Goal: Find specific fact: Find specific fact

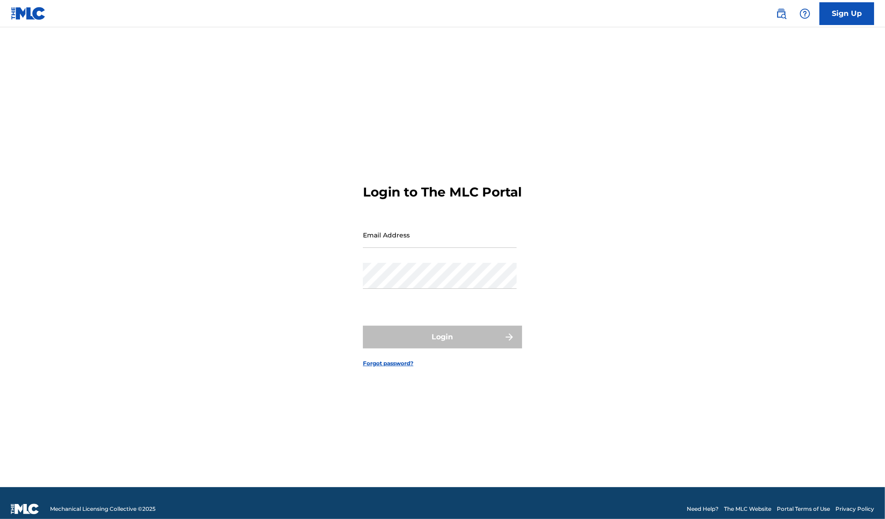
click at [435, 242] on input "Email Address" at bounding box center [440, 235] width 154 height 26
type input "[EMAIL_ADDRESS][DOMAIN_NAME]"
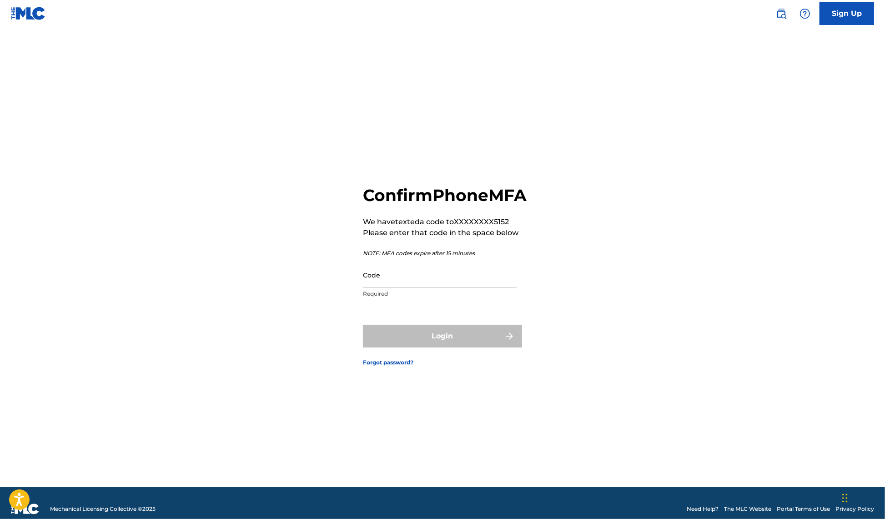
click at [410, 283] on input "Code" at bounding box center [440, 275] width 154 height 26
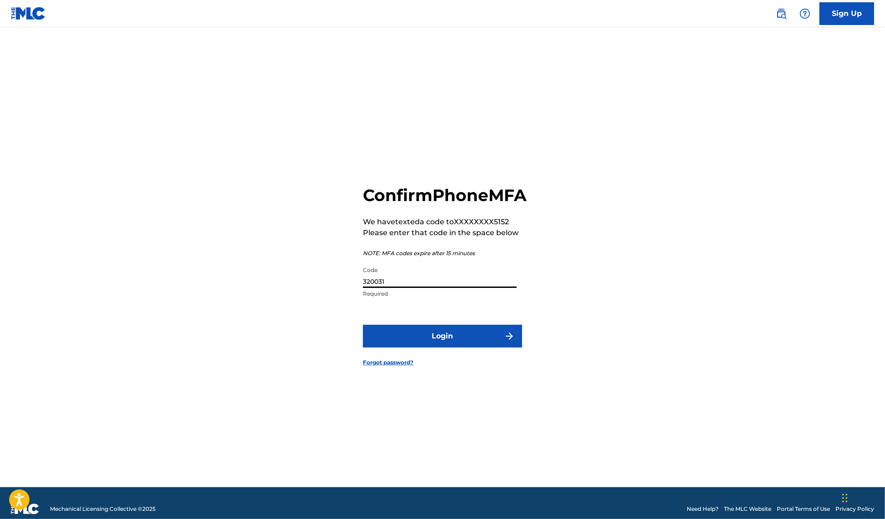
type input "320031"
click at [431, 346] on button "Login" at bounding box center [442, 336] width 159 height 23
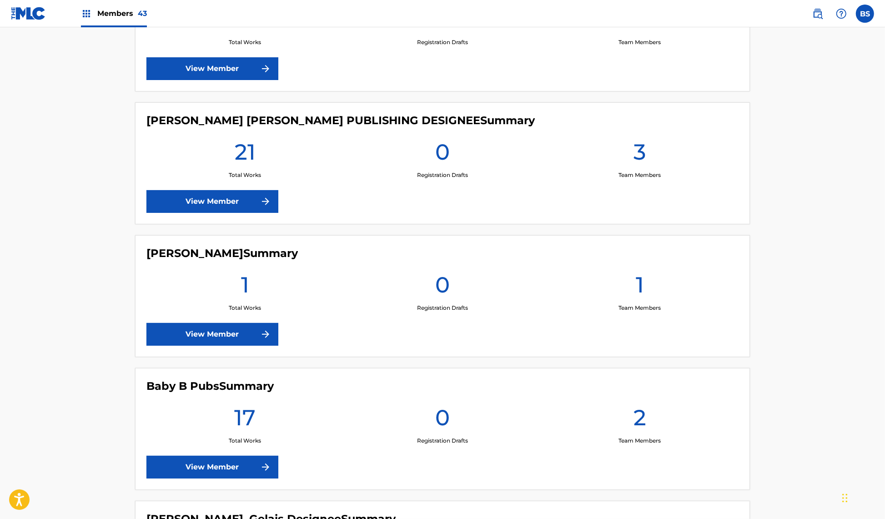
scroll to position [644, 0]
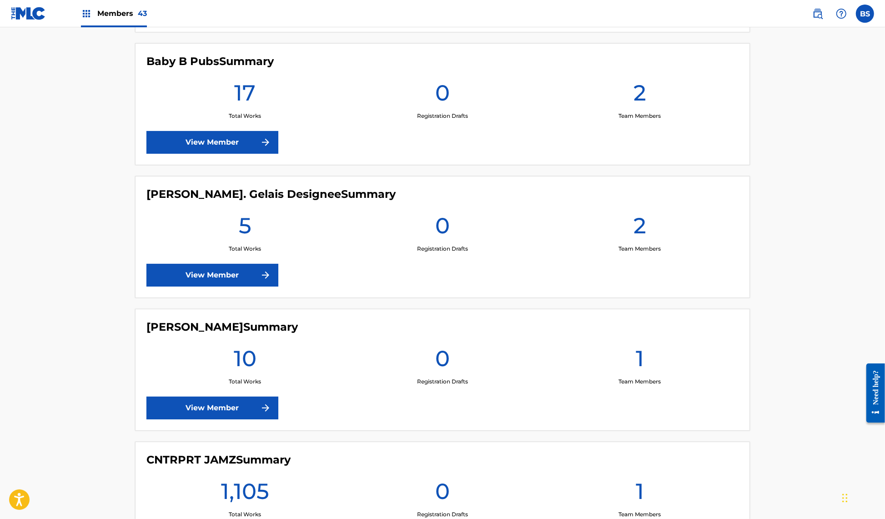
click at [232, 412] on link "View Member" at bounding box center [212, 407] width 132 height 23
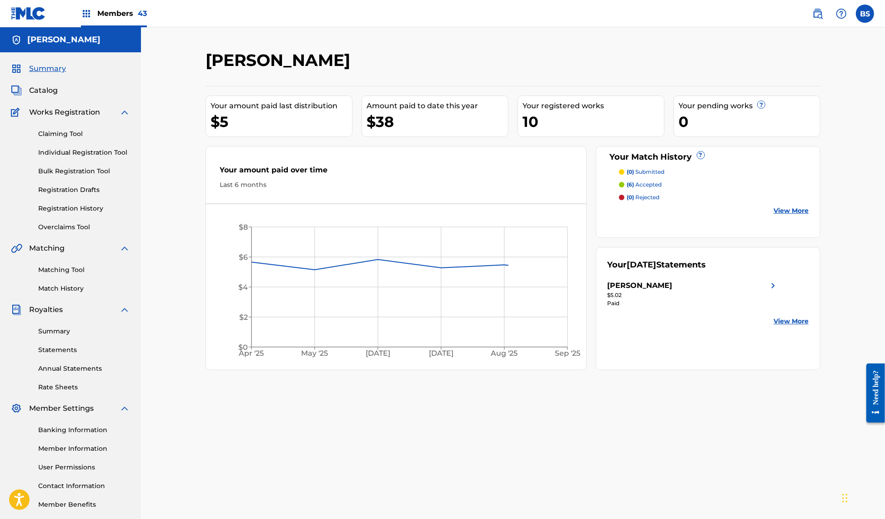
scroll to position [45, 0]
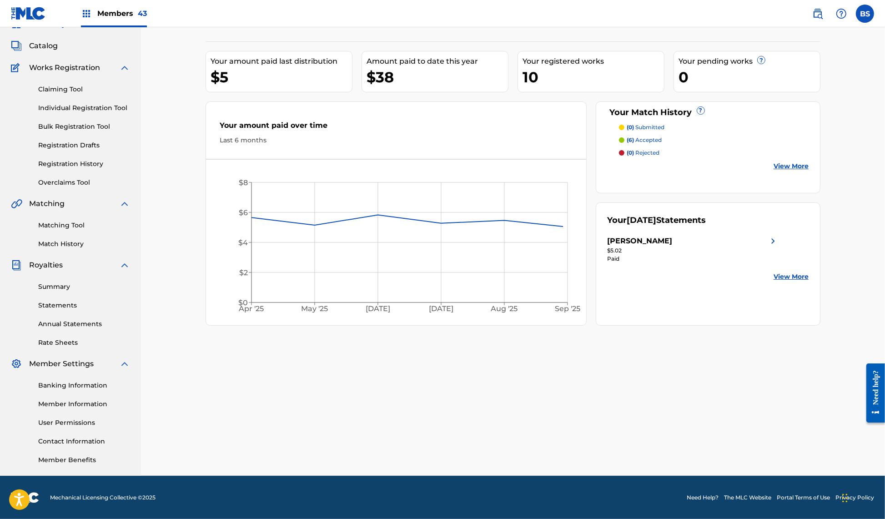
click at [72, 398] on div "Banking Information Member Information User Permissions Contact Information Mem…" at bounding box center [70, 416] width 119 height 95
drag, startPoint x: 92, startPoint y: 401, endPoint x: 103, endPoint y: 402, distance: 10.5
click at [92, 402] on link "Member Information" at bounding box center [84, 404] width 92 height 10
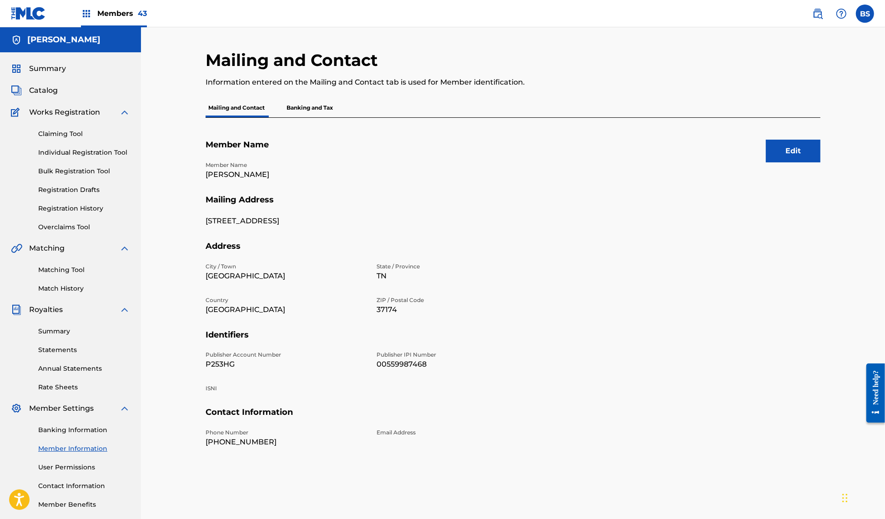
click at [374, 365] on div "Publisher Account Number P253HG Publisher IPI Number 00559987468 ISNI" at bounding box center [370, 378] width 331 height 56
drag, startPoint x: 374, startPoint y: 365, endPoint x: 380, endPoint y: 365, distance: 6.4
click at [375, 365] on div "Publisher Account Number P253HG Publisher IPI Number 00559987468 ISNI" at bounding box center [370, 378] width 331 height 56
copy p "00559987468"
